Goal: Transaction & Acquisition: Purchase product/service

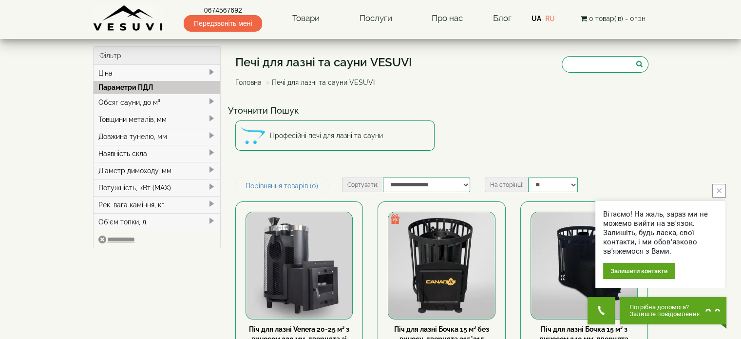
scroll to position [97, 0]
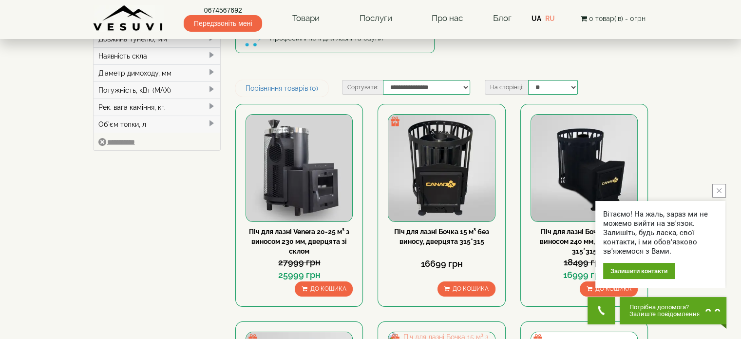
click at [720, 189] on icon "close button" at bounding box center [719, 190] width 5 height 5
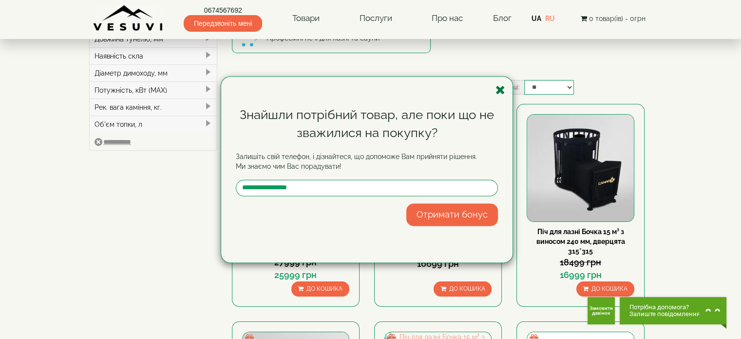
click at [499, 86] on icon "button" at bounding box center [500, 90] width 10 height 12
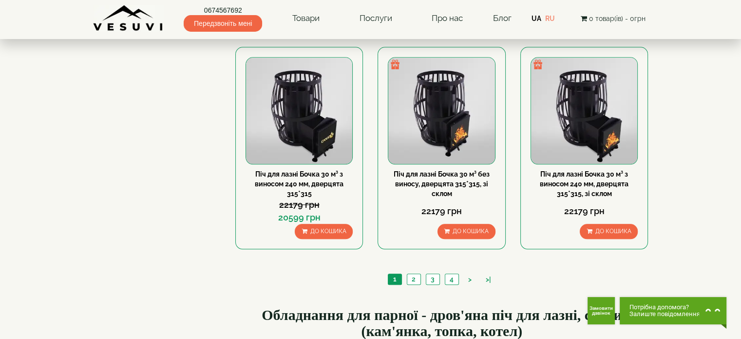
scroll to position [1072, 0]
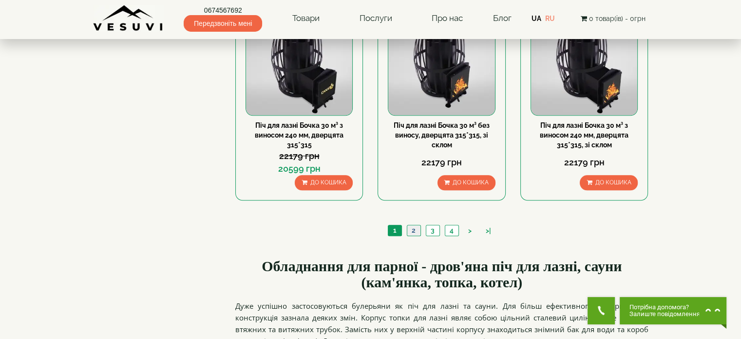
click at [417, 230] on link "2" at bounding box center [414, 230] width 14 height 10
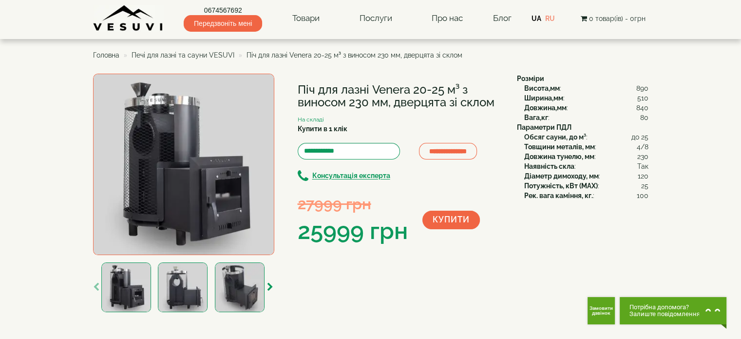
click at [185, 288] on img at bounding box center [183, 287] width 50 height 50
